Goal: Find specific page/section: Find specific page/section

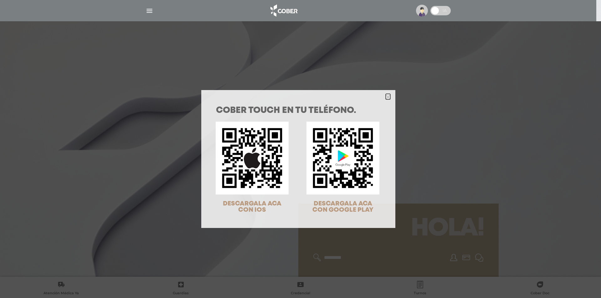
drag, startPoint x: 385, startPoint y: 99, endPoint x: 357, endPoint y: 91, distance: 28.9
click at [386, 99] on icon "Close" at bounding box center [388, 97] width 5 height 5
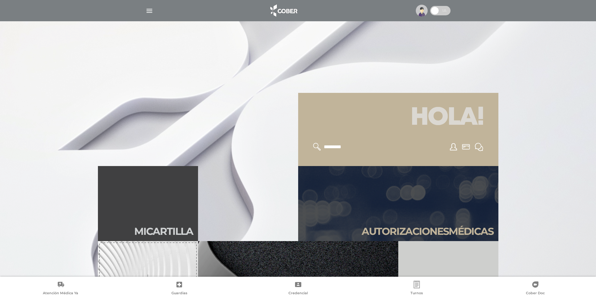
scroll to position [125, 0]
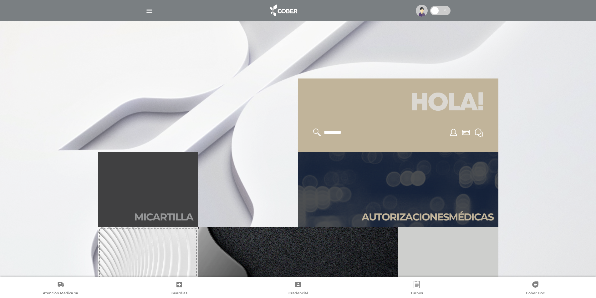
click at [165, 193] on link "Mi car tilla" at bounding box center [148, 189] width 100 height 75
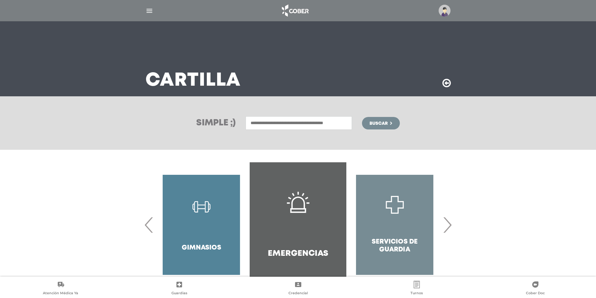
click at [273, 123] on input "text" at bounding box center [299, 122] width 106 height 13
click at [266, 137] on div "Dermatologia" at bounding box center [299, 137] width 104 height 8
type input "**********"
click at [384, 122] on span "Buscar" at bounding box center [379, 123] width 18 height 4
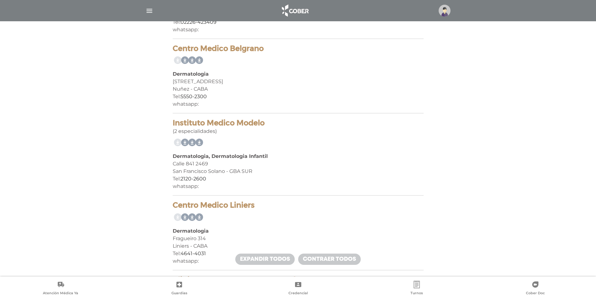
scroll to position [5855, 0]
